Goal: Information Seeking & Learning: Check status

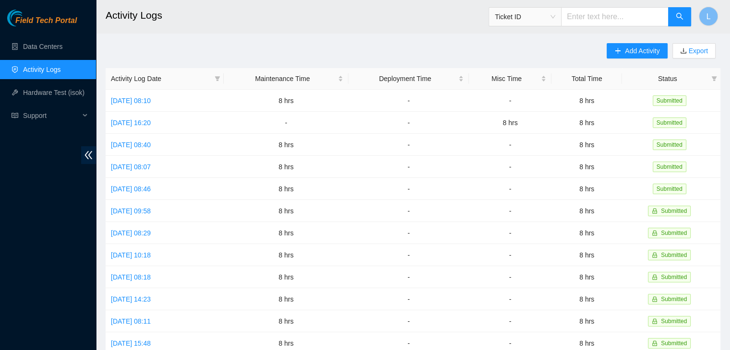
drag, startPoint x: 0, startPoint y: 0, endPoint x: 252, endPoint y: 37, distance: 255.1
click at [252, 37] on main "Activity Logs Ticket ID L Add Activity Export Activity Log Date Maintenance Tim…" at bounding box center [413, 286] width 634 height 572
click at [40, 46] on link "Data Centers" at bounding box center [42, 47] width 39 height 8
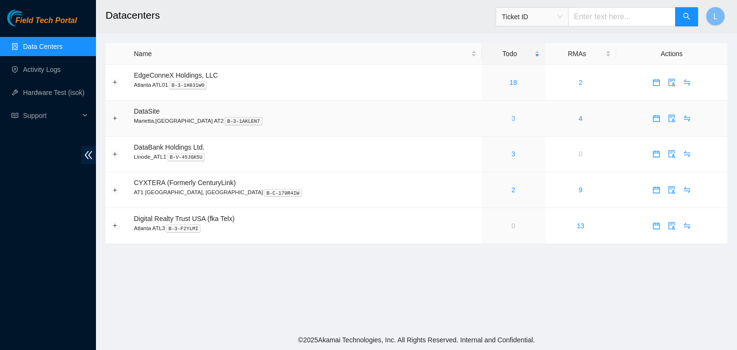
click at [512, 120] on link "3" at bounding box center [514, 119] width 4 height 8
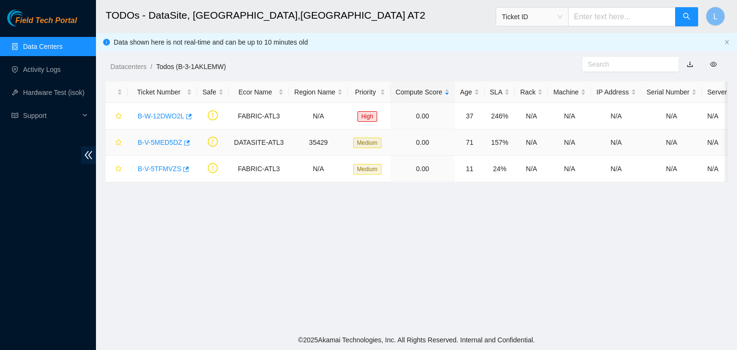
click at [171, 144] on link "B-V-5MED5DZ" at bounding box center [160, 143] width 45 height 8
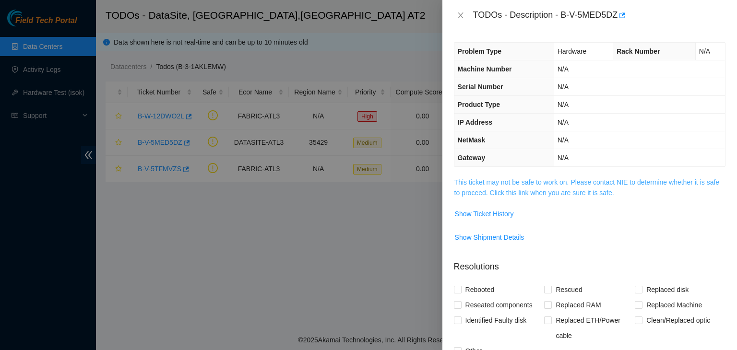
click at [562, 194] on link "This ticket may not be safe to work on. Please contact NIE to determine whether…" at bounding box center [587, 188] width 265 height 18
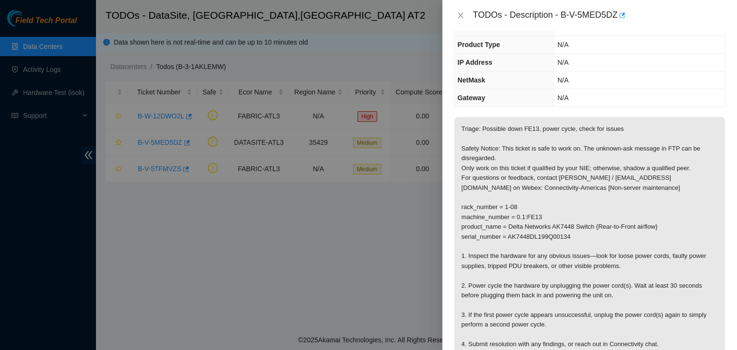
scroll to position [48, 0]
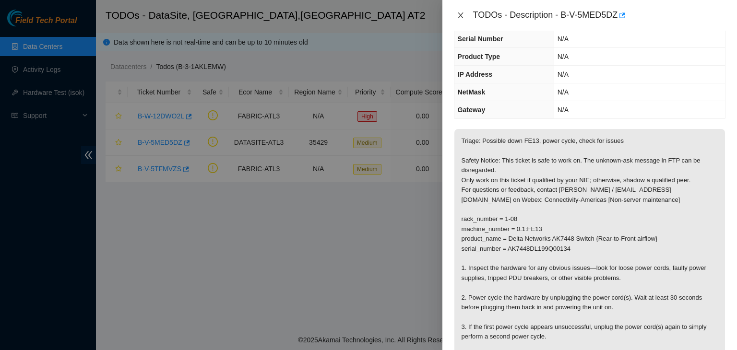
click at [459, 12] on icon "close" at bounding box center [461, 16] width 8 height 8
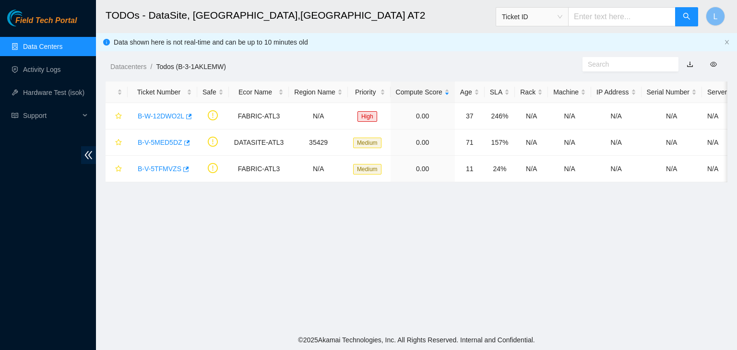
scroll to position [69, 0]
click at [153, 168] on link "B-V-5TFMVZS" at bounding box center [160, 169] width 44 height 8
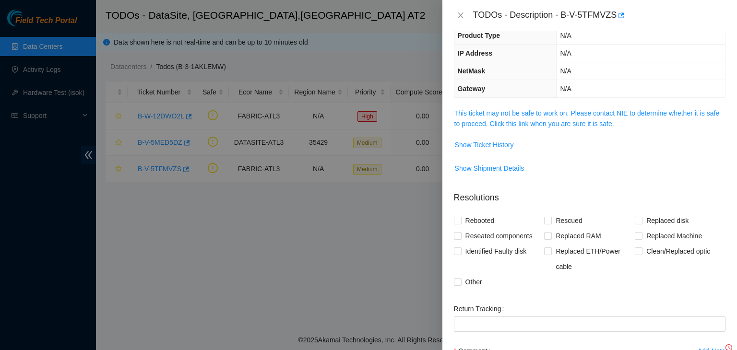
scroll to position [48, 0]
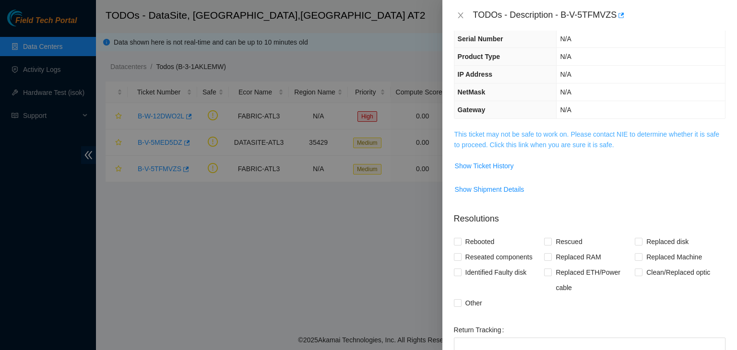
click at [515, 147] on link "This ticket may not be safe to work on. Please contact NIE to determine whether…" at bounding box center [587, 140] width 265 height 18
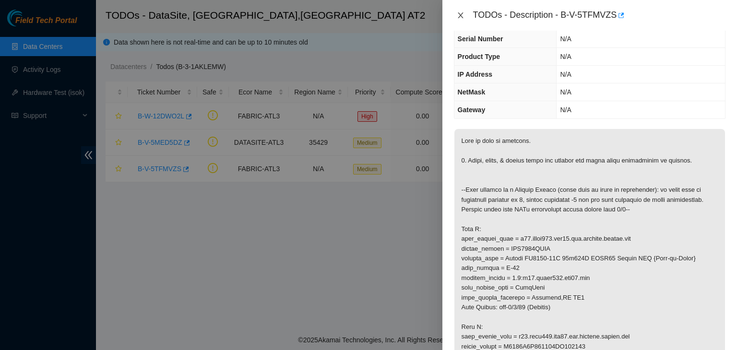
click at [465, 15] on button "Close" at bounding box center [460, 15] width 13 height 9
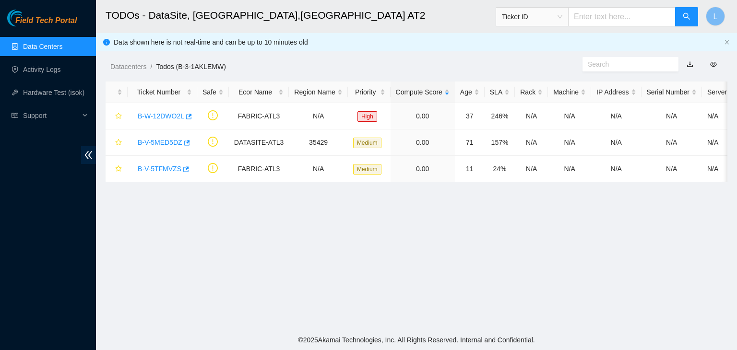
scroll to position [69, 0]
click at [152, 118] on link "B-W-12DWO2L" at bounding box center [161, 116] width 47 height 8
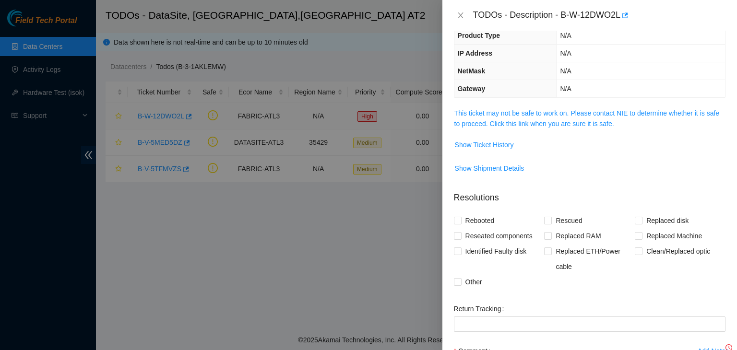
scroll to position [48, 0]
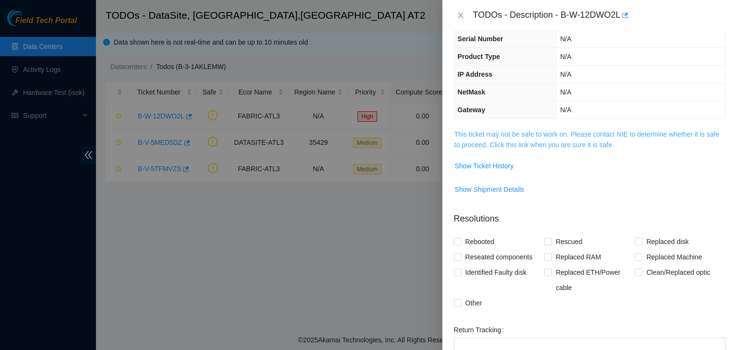
click at [498, 147] on link "This ticket may not be safe to work on. Please contact NIE to determine whether…" at bounding box center [587, 140] width 265 height 18
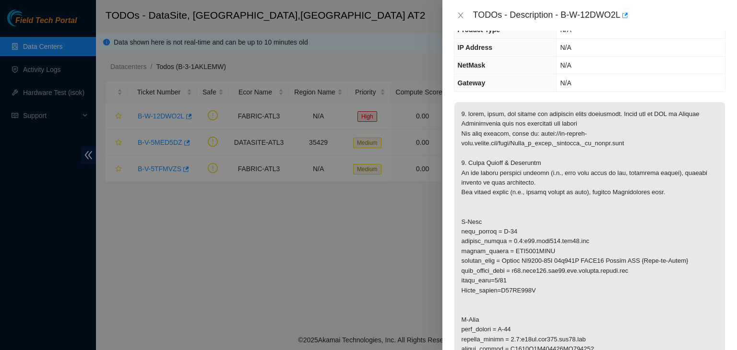
scroll to position [144, 0]
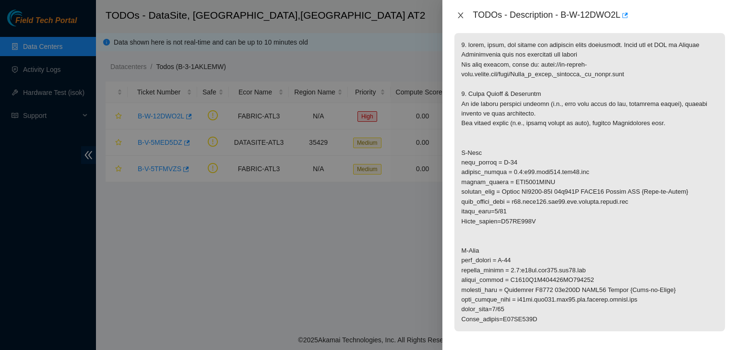
click at [462, 17] on icon "close" at bounding box center [460, 15] width 5 height 6
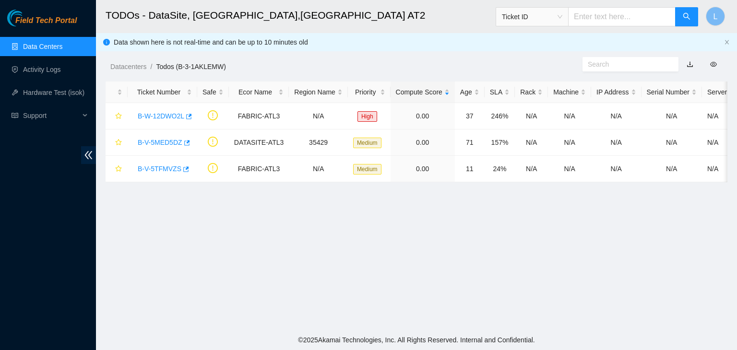
scroll to position [176, 0]
drag, startPoint x: 363, startPoint y: 66, endPoint x: 362, endPoint y: 60, distance: 6.3
click at [361, 61] on ol "Datacenters / Todos (B-3-1AKLEMW) /" at bounding box center [343, 66] width 467 height 11
click at [42, 48] on link "Data Centers" at bounding box center [42, 47] width 39 height 8
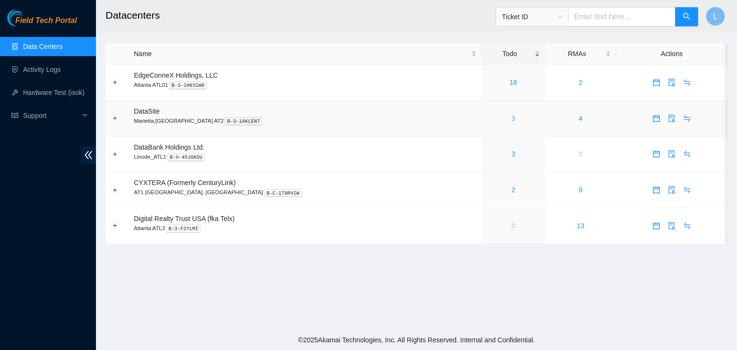
click at [512, 118] on link "3" at bounding box center [514, 119] width 4 height 8
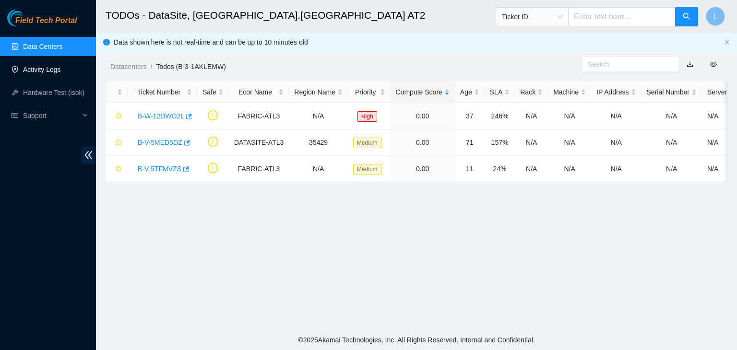
click at [35, 72] on link "Activity Logs" at bounding box center [42, 70] width 38 height 8
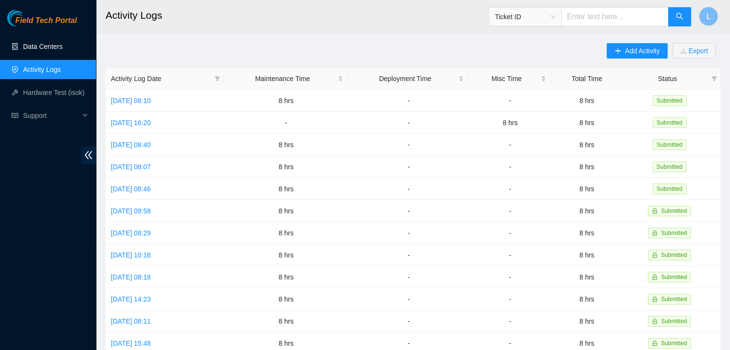
click at [44, 48] on link "Data Centers" at bounding box center [42, 47] width 39 height 8
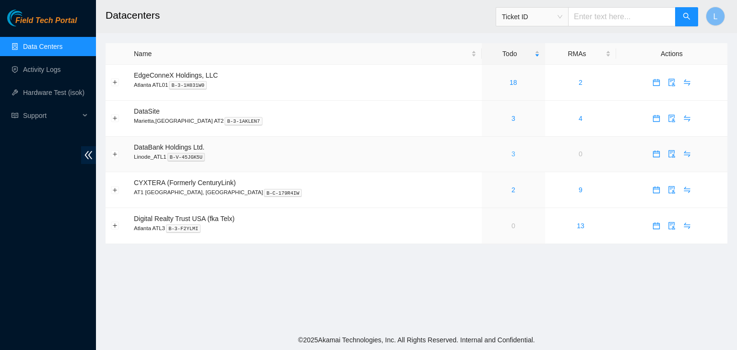
click at [512, 153] on link "3" at bounding box center [514, 154] width 4 height 8
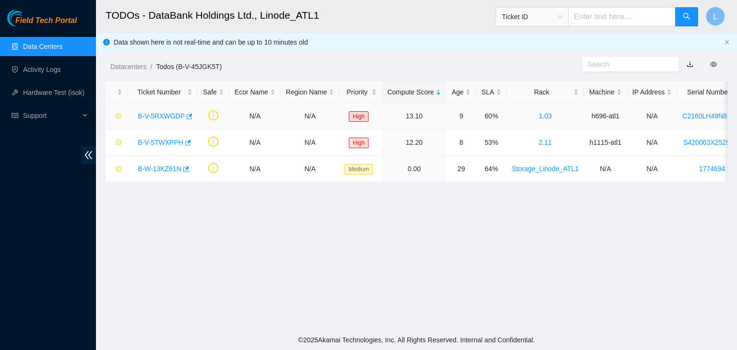
click at [176, 117] on link "B-V-5RXWGDP" at bounding box center [161, 116] width 47 height 8
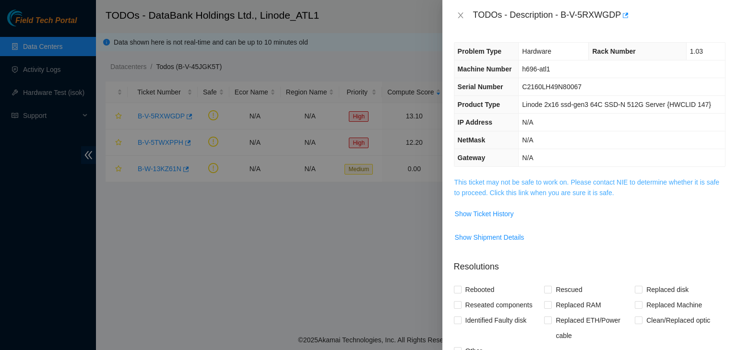
click at [543, 195] on link "This ticket may not be safe to work on. Please contact NIE to determine whether…" at bounding box center [587, 188] width 265 height 18
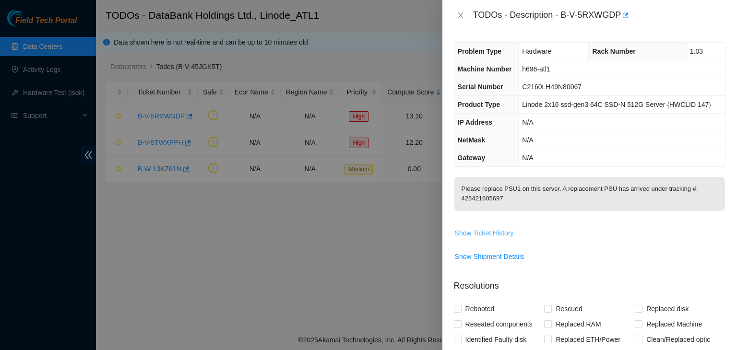
click at [480, 235] on span "Show Ticket History" at bounding box center [484, 233] width 59 height 11
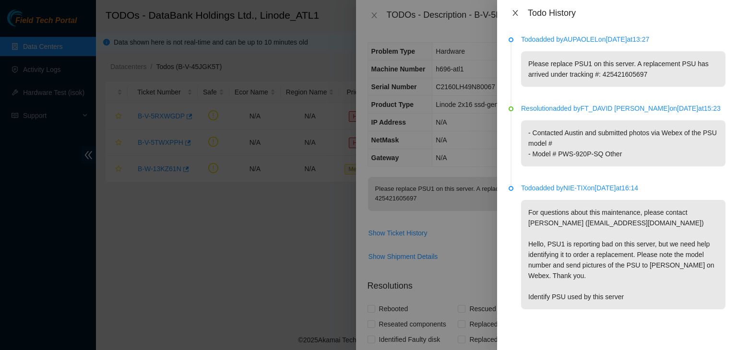
click at [512, 13] on icon "close" at bounding box center [516, 13] width 8 height 8
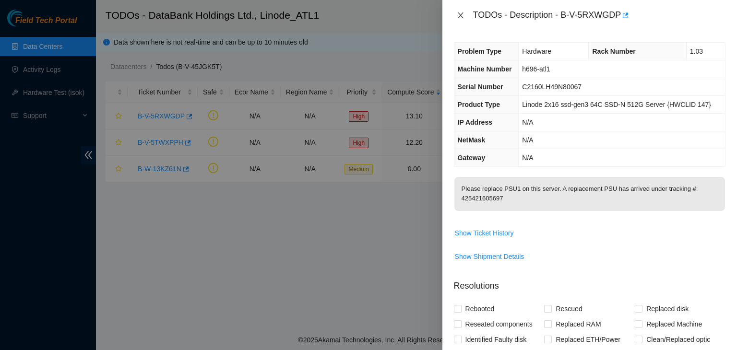
click at [463, 15] on icon "close" at bounding box center [461, 16] width 8 height 8
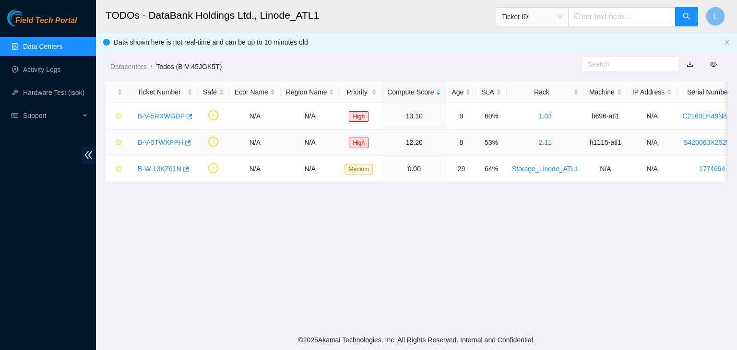
click at [159, 144] on link "B-V-5TWXPPH" at bounding box center [161, 143] width 46 height 8
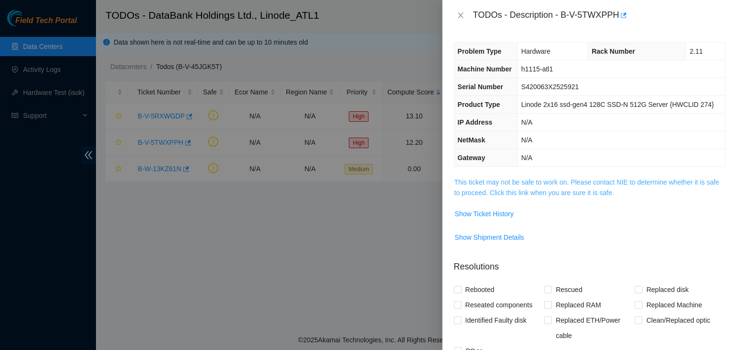
click at [505, 192] on link "This ticket may not be safe to work on. Please contact NIE to determine whether…" at bounding box center [587, 188] width 265 height 18
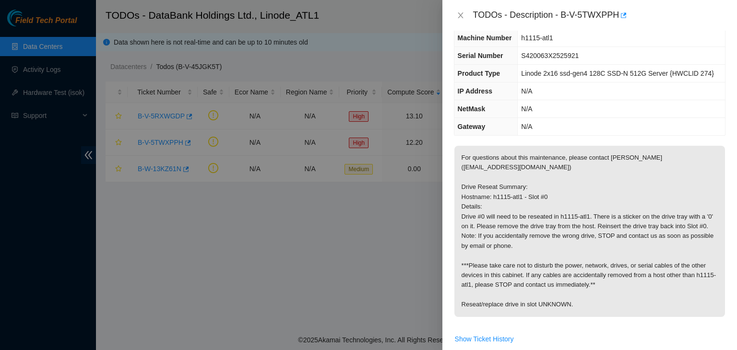
scroll to position [48, 0]
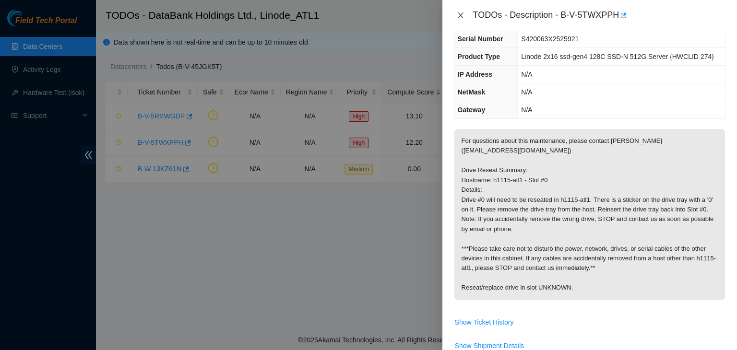
click at [461, 15] on icon "close" at bounding box center [460, 15] width 5 height 6
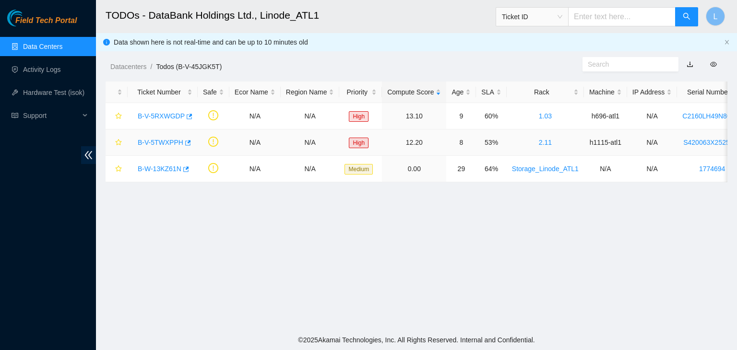
scroll to position [69, 0]
click at [159, 170] on link "B-W-13KZ61N" at bounding box center [160, 169] width 44 height 8
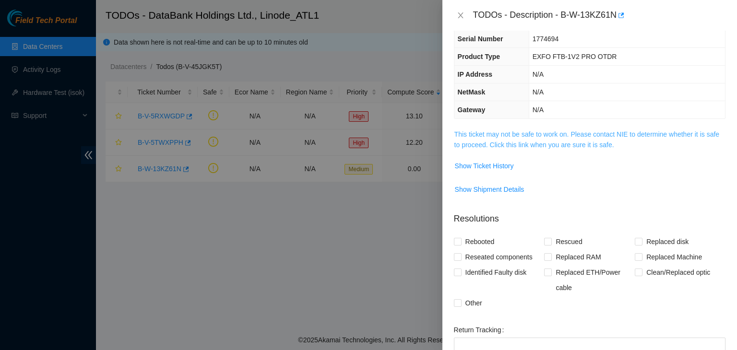
click at [507, 144] on link "This ticket may not be safe to work on. Please contact NIE to determine whether…" at bounding box center [587, 140] width 265 height 18
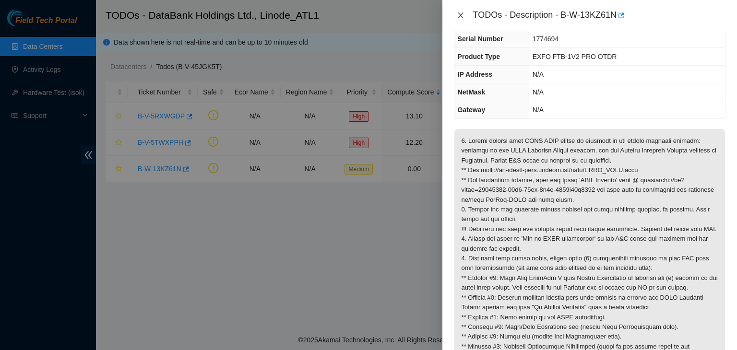
click at [461, 16] on icon "close" at bounding box center [461, 16] width 8 height 8
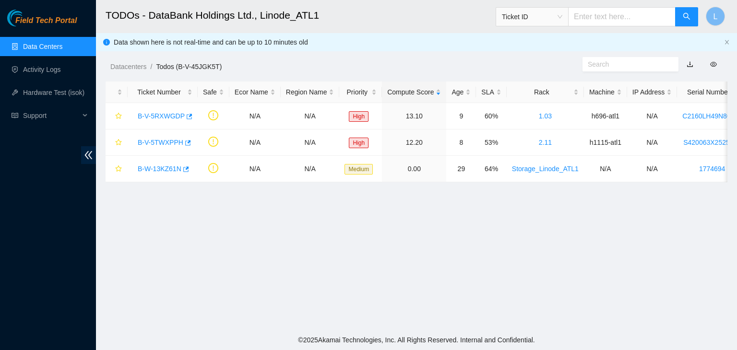
scroll to position [69, 0]
click at [48, 50] on link "Data Centers" at bounding box center [42, 47] width 39 height 8
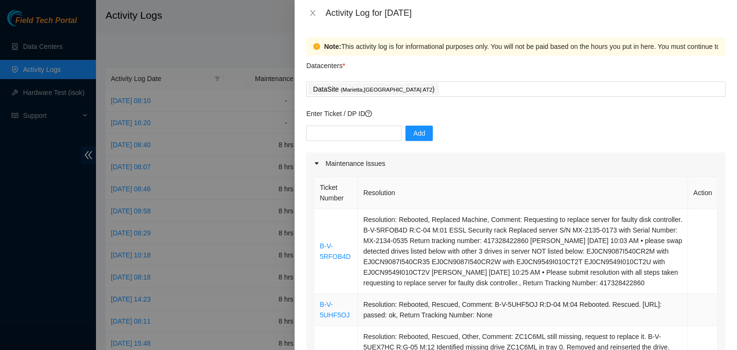
scroll to position [288, 0]
